Goal: Task Accomplishment & Management: Manage account settings

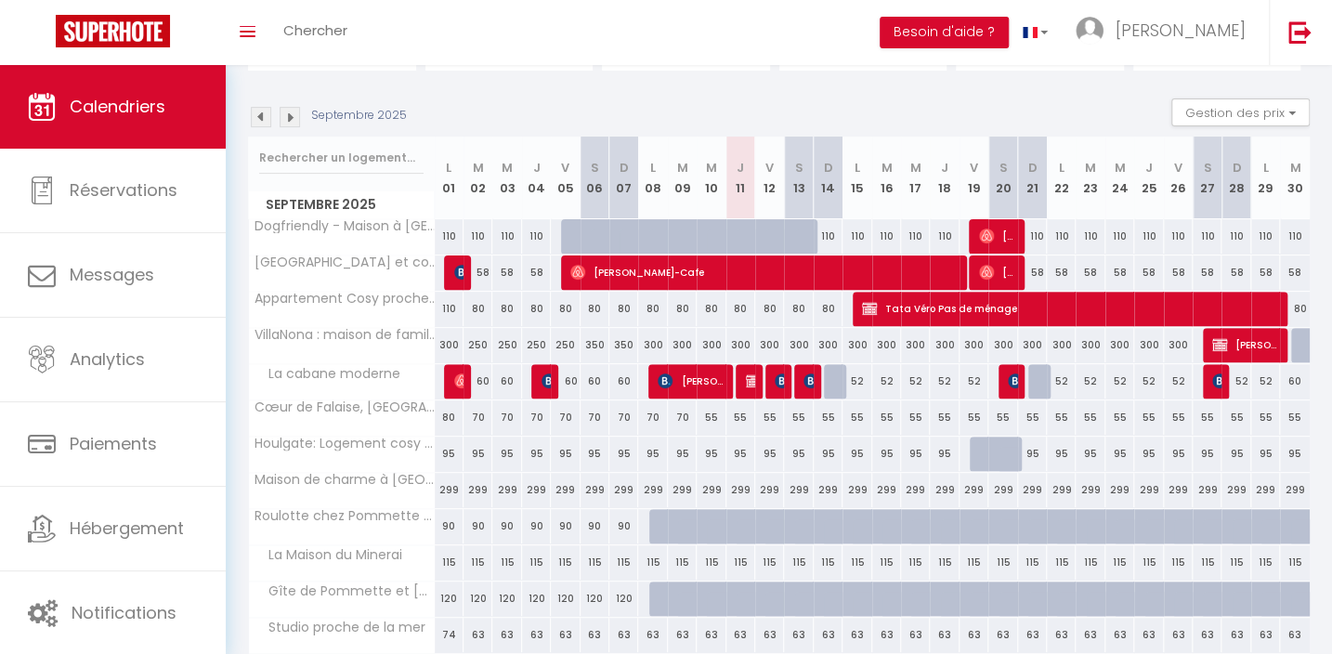
click at [1038, 386] on div at bounding box center [1042, 381] width 29 height 35
type input "52"
select select "1"
type input "Dim 21 Septembre 2025"
type input "Lun 22 Septembre 2025"
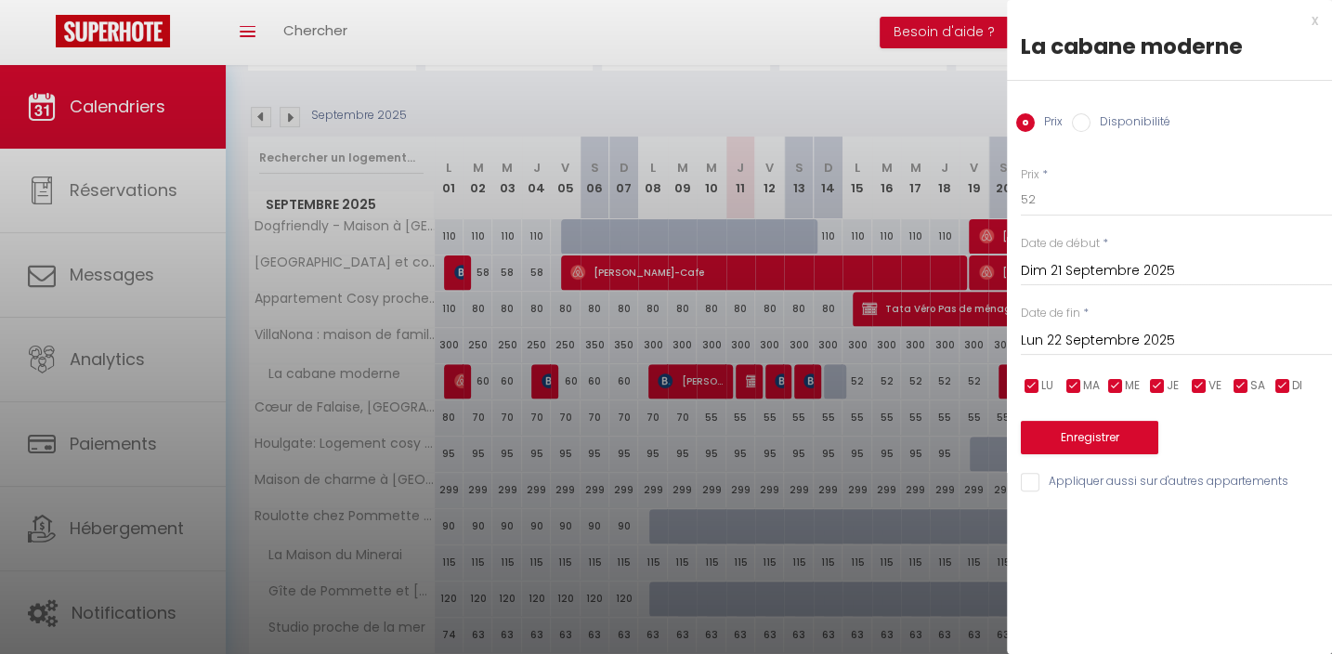
click at [1095, 122] on label "Disponibilité" at bounding box center [1131, 123] width 80 height 20
click at [1091, 122] on input "Disponibilité" at bounding box center [1081, 122] width 19 height 19
radio input "true"
radio input "false"
click at [1106, 438] on button "Enregistrer" at bounding box center [1089, 439] width 137 height 33
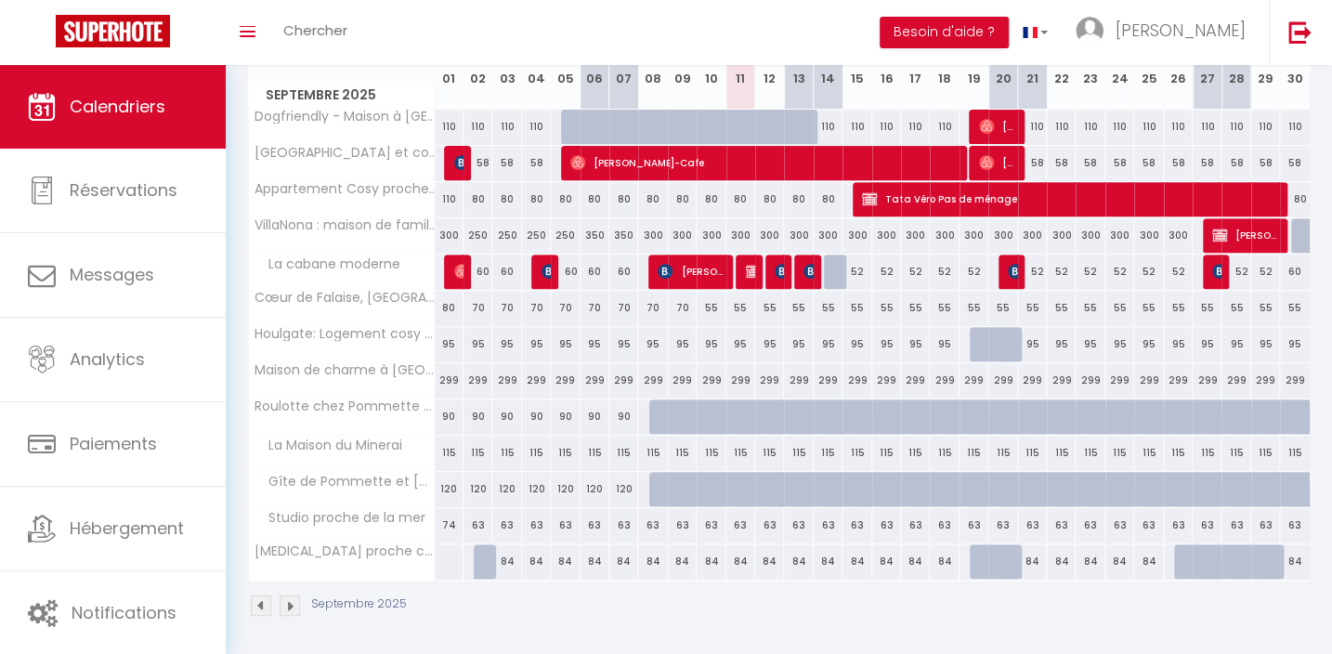
scroll to position [280, 0]
